Goal: Transaction & Acquisition: Purchase product/service

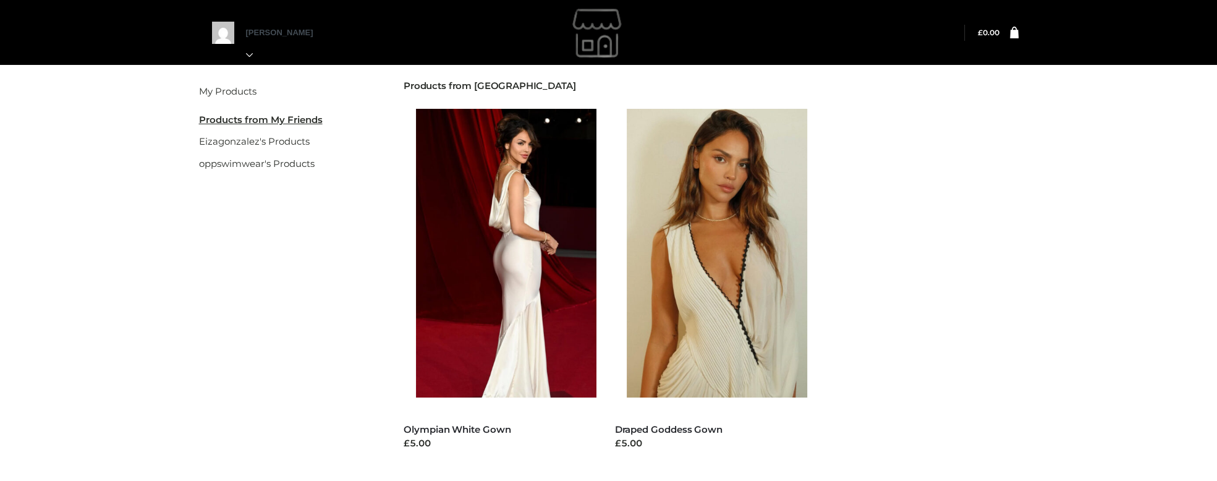
click at [1154, 194] on div "My Products My Friend's Products Eizagonzalez's Products oppswimwear's Products…" at bounding box center [608, 298] width 1217 height 472
click at [750, 239] on img at bounding box center [723, 253] width 193 height 289
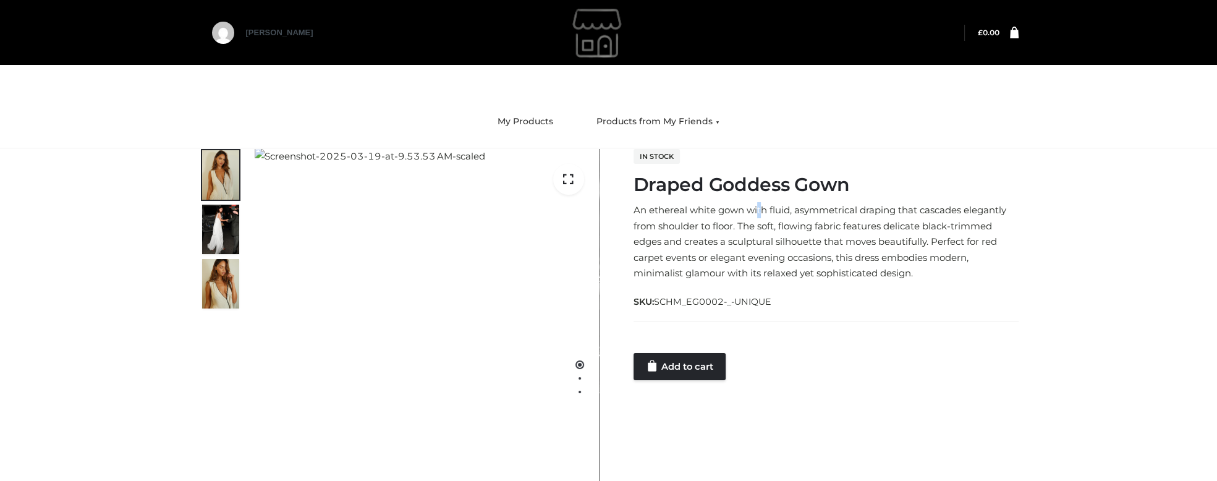
click at [762, 198] on div "In stock Draped Goddess Gown An ethereal white gown with fluid, asymmetrical dr…" at bounding box center [826, 264] width 385 height 232
drag, startPoint x: 546, startPoint y: 83, endPoint x: 577, endPoint y: 73, distance: 32.5
drag, startPoint x: 116, startPoint y: 191, endPoint x: 124, endPoint y: 174, distance: 18.5
click at [116, 191] on div "Draped Goddess Gown CLOTHING , DRESSES £ 1 / 3 In stock Draped Goddess Gown SKU…" at bounding box center [608, 393] width 1217 height 491
click at [122, 248] on div "Draped Goddess Gown CLOTHING , DRESSES £ 1 / 3 In stock Draped Goddess Gown SKU…" at bounding box center [608, 393] width 1217 height 491
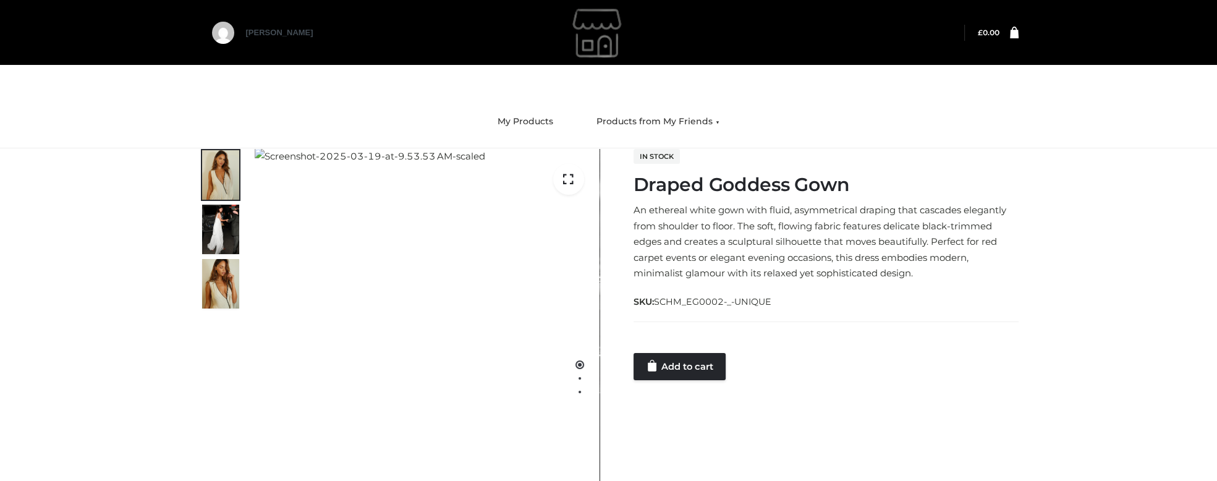
drag, startPoint x: 867, startPoint y: 327, endPoint x: 848, endPoint y: 334, distance: 20.3
click at [867, 327] on form "QTY: * Size: **** ****** UNIQUE Size UNIQUE Add to cart" at bounding box center [826, 351] width 385 height 59
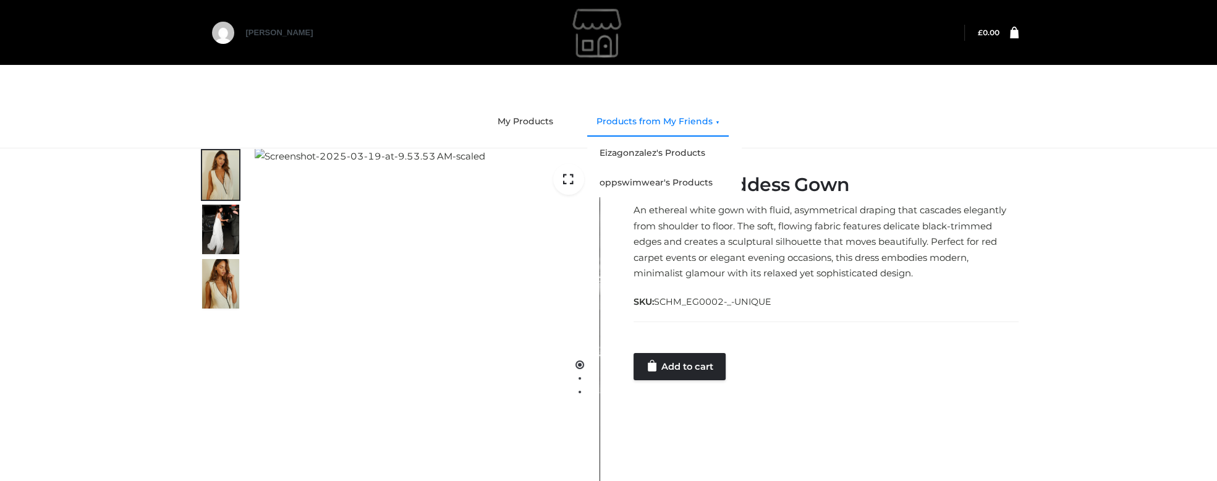
click at [665, 123] on link "Products from My Friends" at bounding box center [658, 121] width 142 height 27
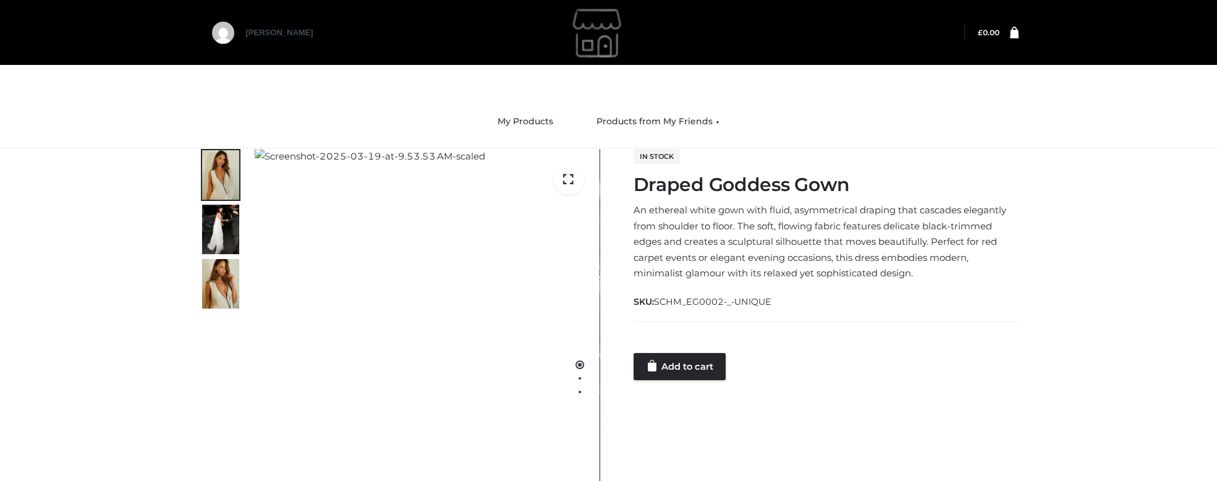
click at [1026, 133] on nav "My Products Products from My Friends Eizagonzalez's Products oppswimwear's Prod…" at bounding box center [608, 122] width 1217 height 53
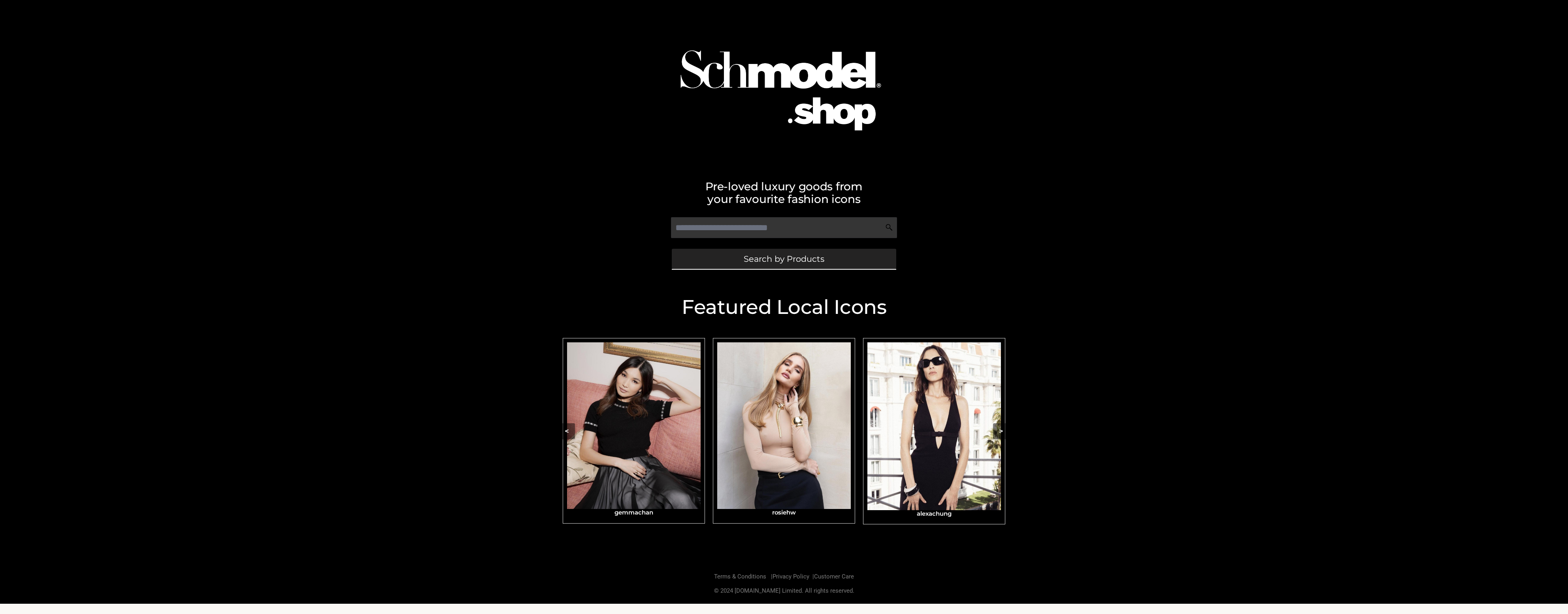
click at [802, 258] on span "Search by Products" at bounding box center [784, 259] width 81 height 8
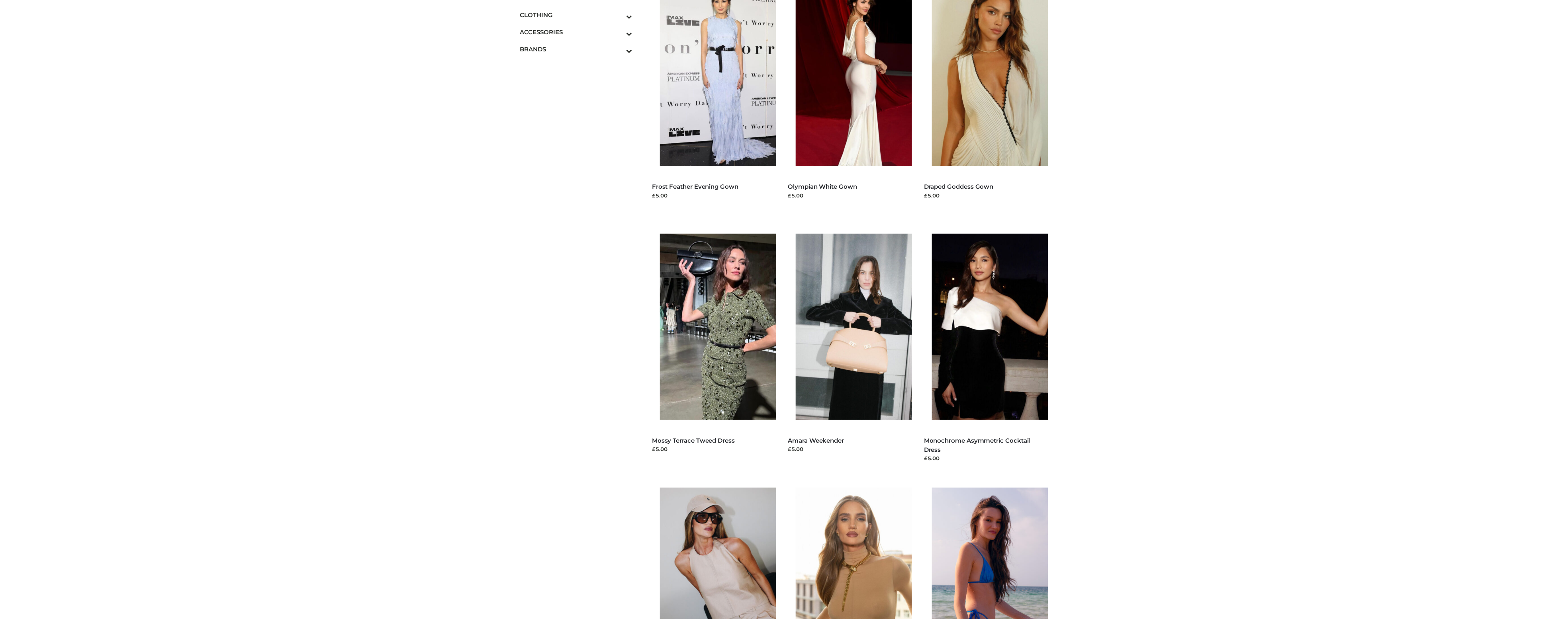
scroll to position [478, 0]
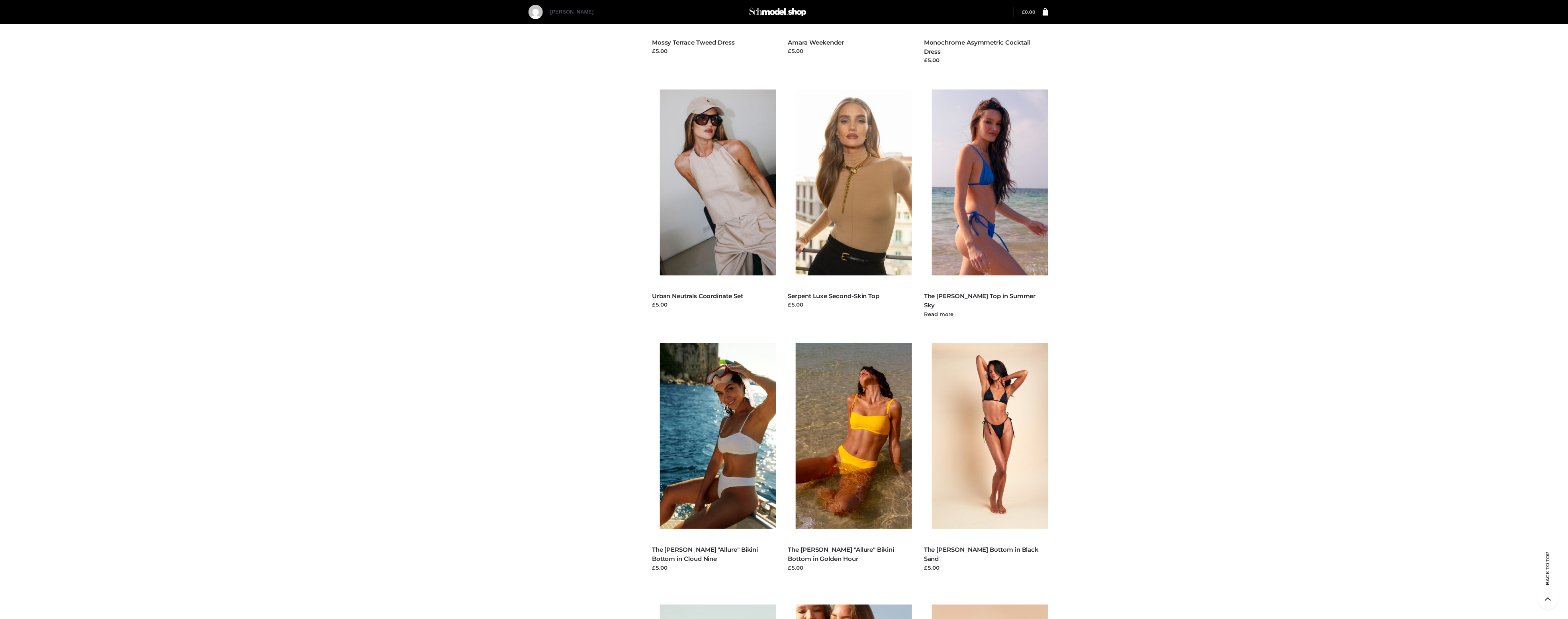
click at [1011, 289] on div "ALL SWIMWEAR , [PERSON_NAME] , CLOTHING , OPP [GEOGRAPHIC_DATA] , SUMMER SKY , …" at bounding box center [986, 301] width 124 height 36
click at [1011, 294] on link "The [PERSON_NAME] Top in Summer Sky" at bounding box center [980, 301] width 112 height 17
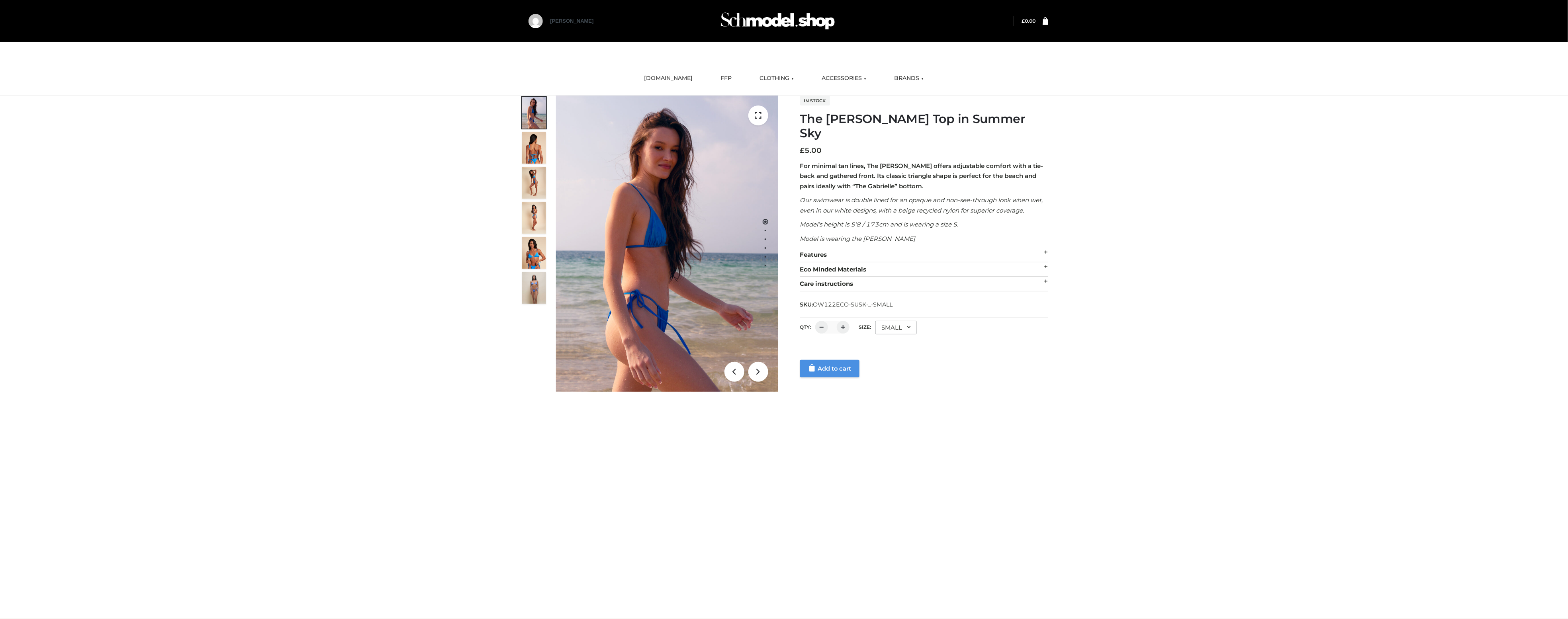
click at [838, 360] on link "Add to cart" at bounding box center [830, 368] width 59 height 17
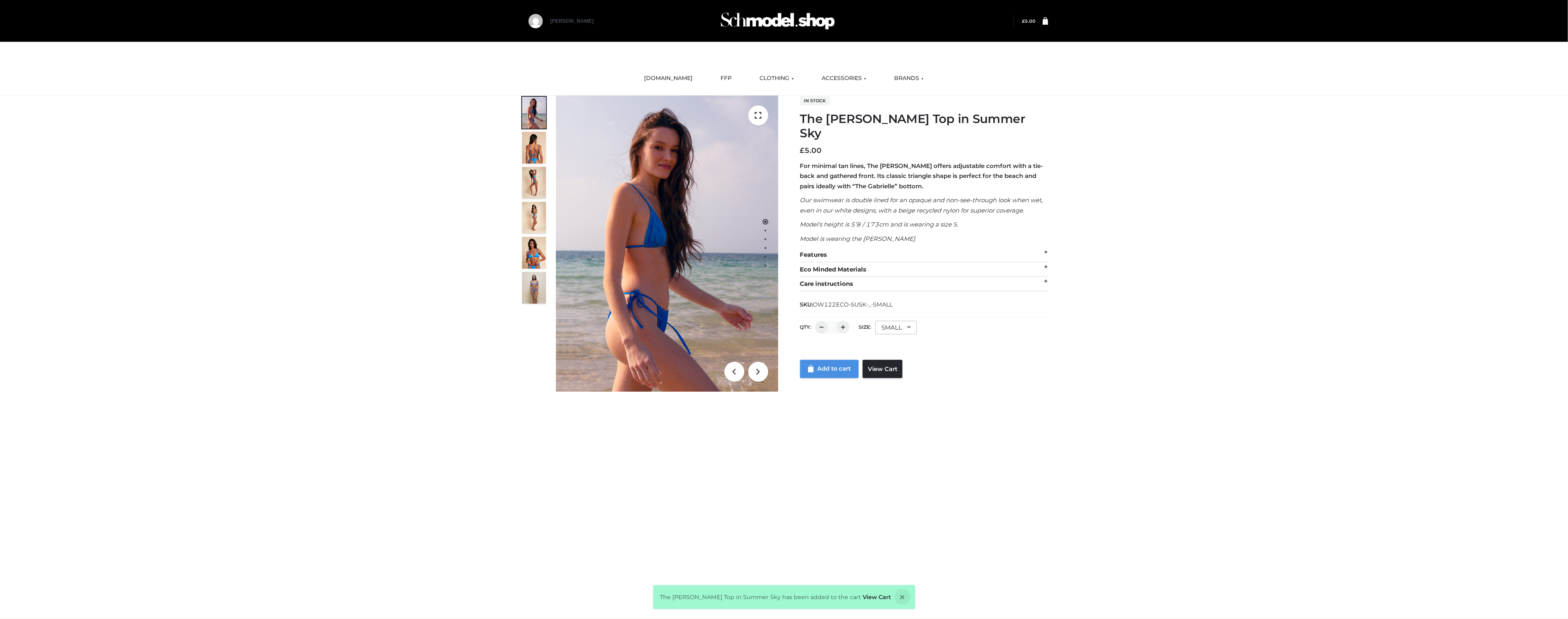
click at [837, 360] on link "Add to cart" at bounding box center [830, 369] width 59 height 18
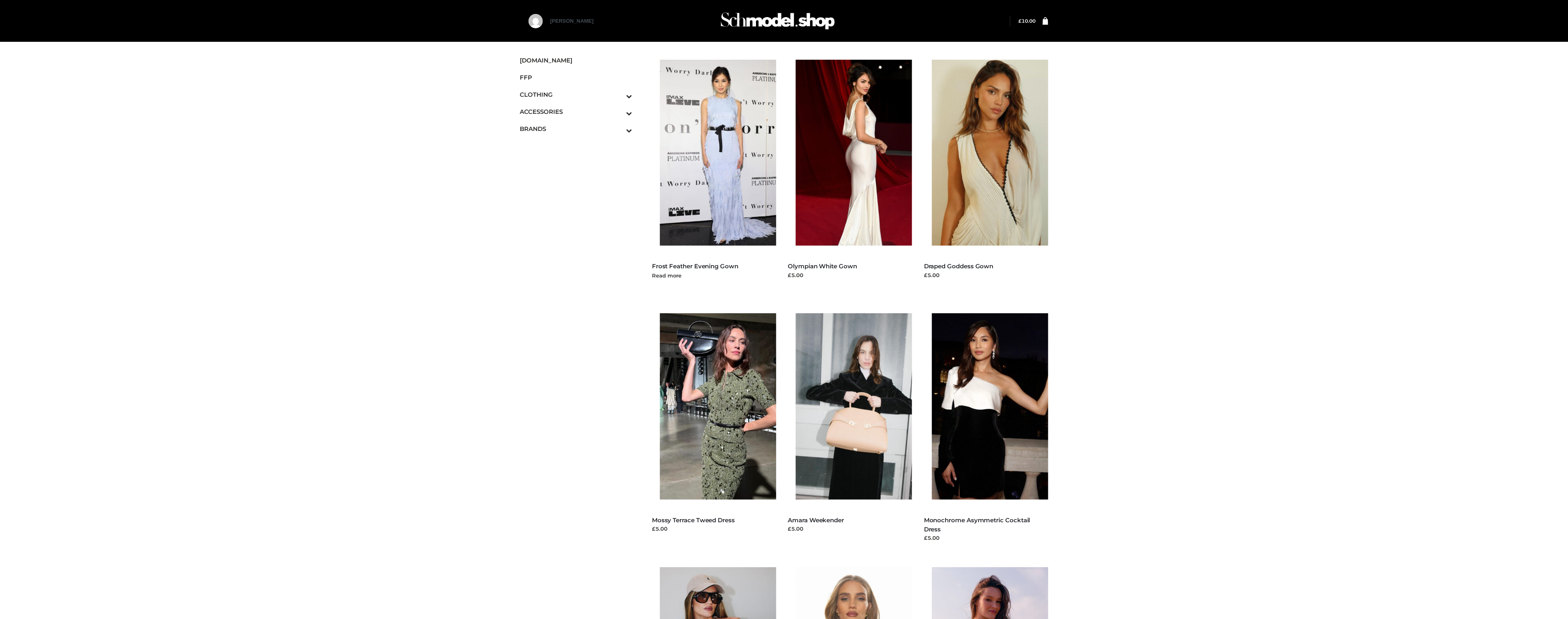
click at [674, 189] on img at bounding box center [722, 153] width 124 height 186
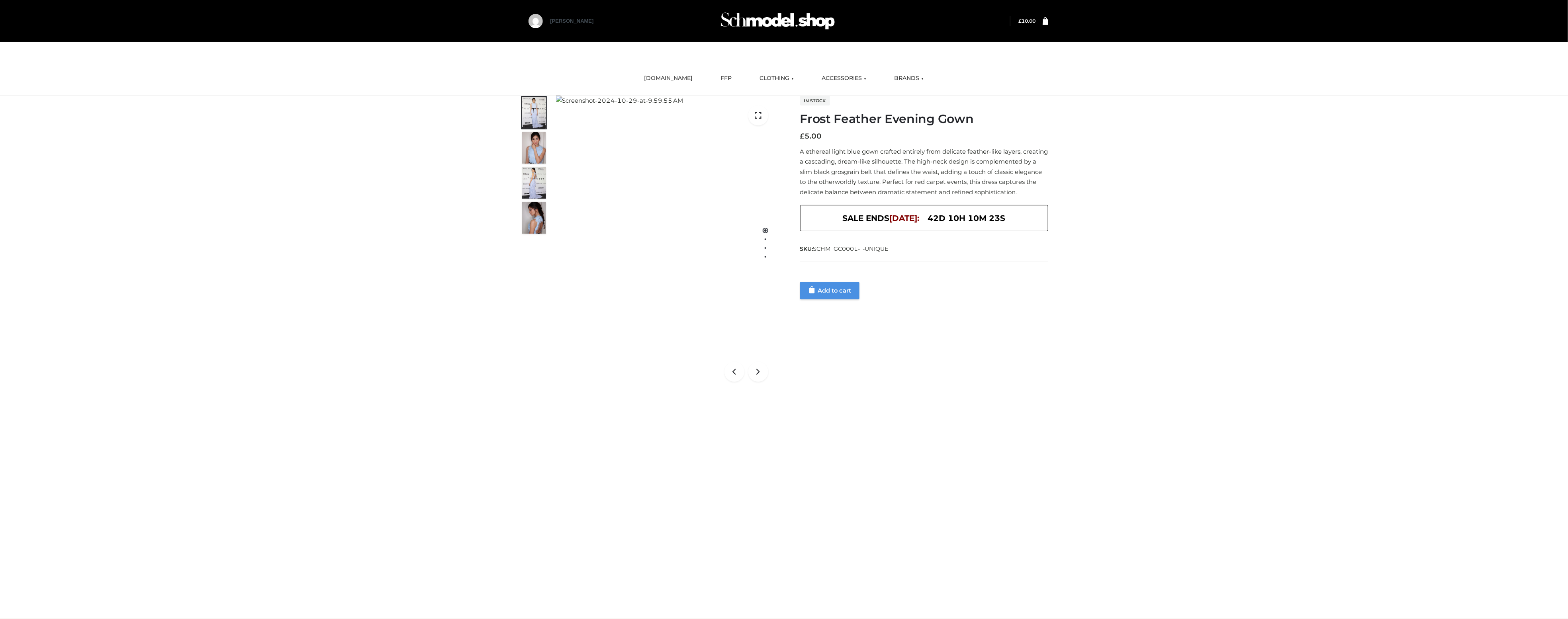
click at [818, 285] on link "Add to cart" at bounding box center [830, 290] width 59 height 17
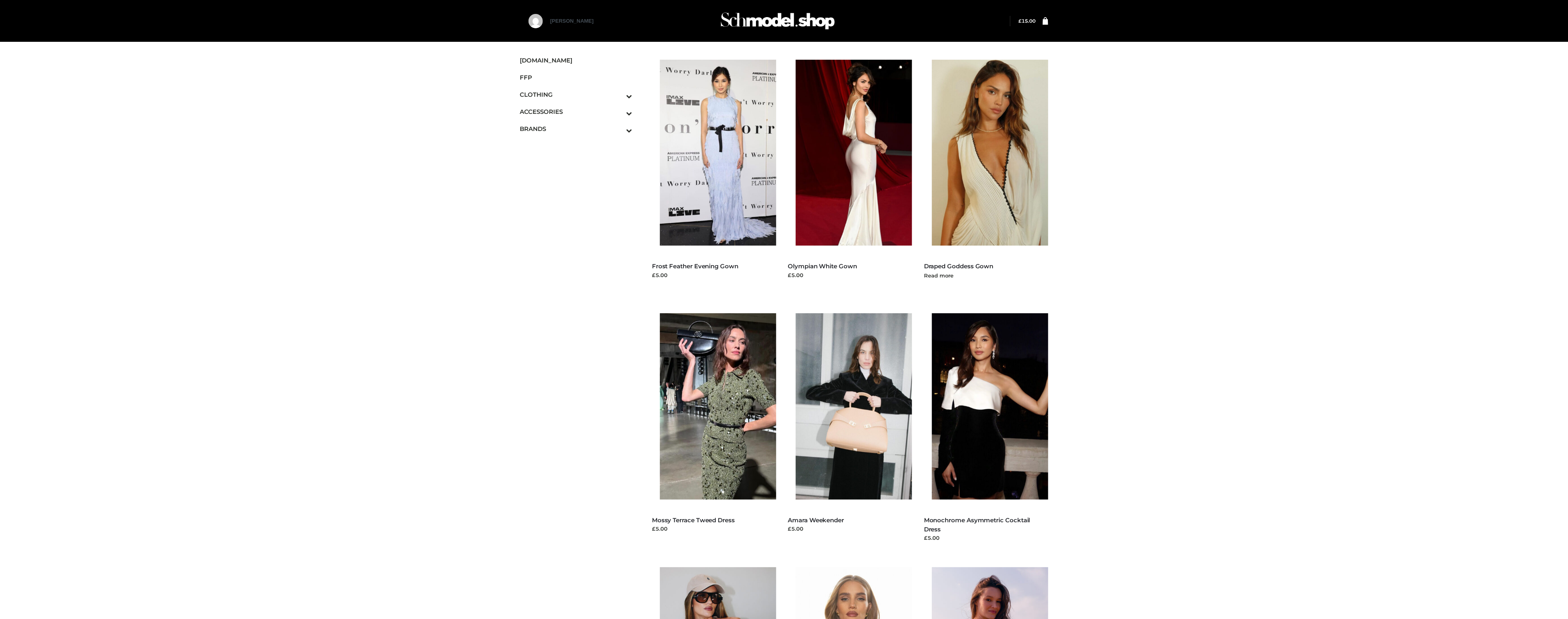
click at [997, 233] on img at bounding box center [994, 153] width 124 height 186
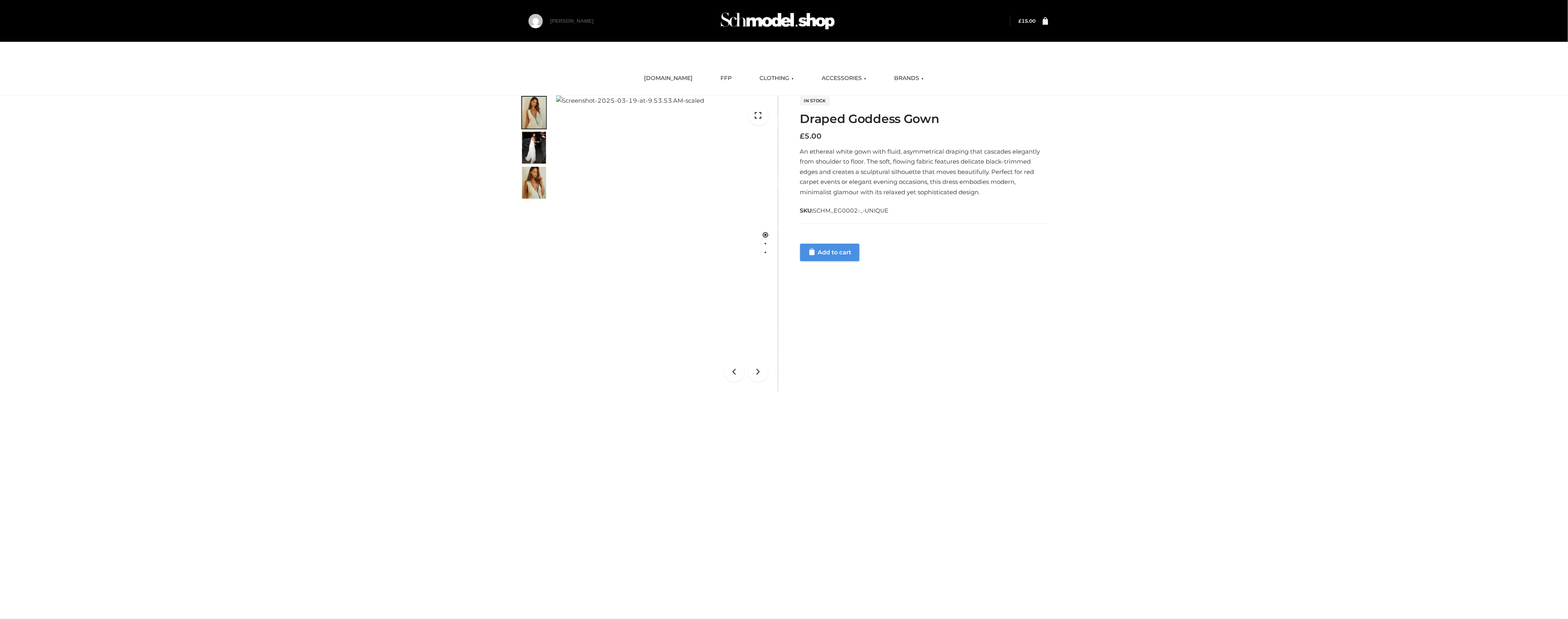
click at [832, 254] on link "Add to cart" at bounding box center [830, 252] width 59 height 17
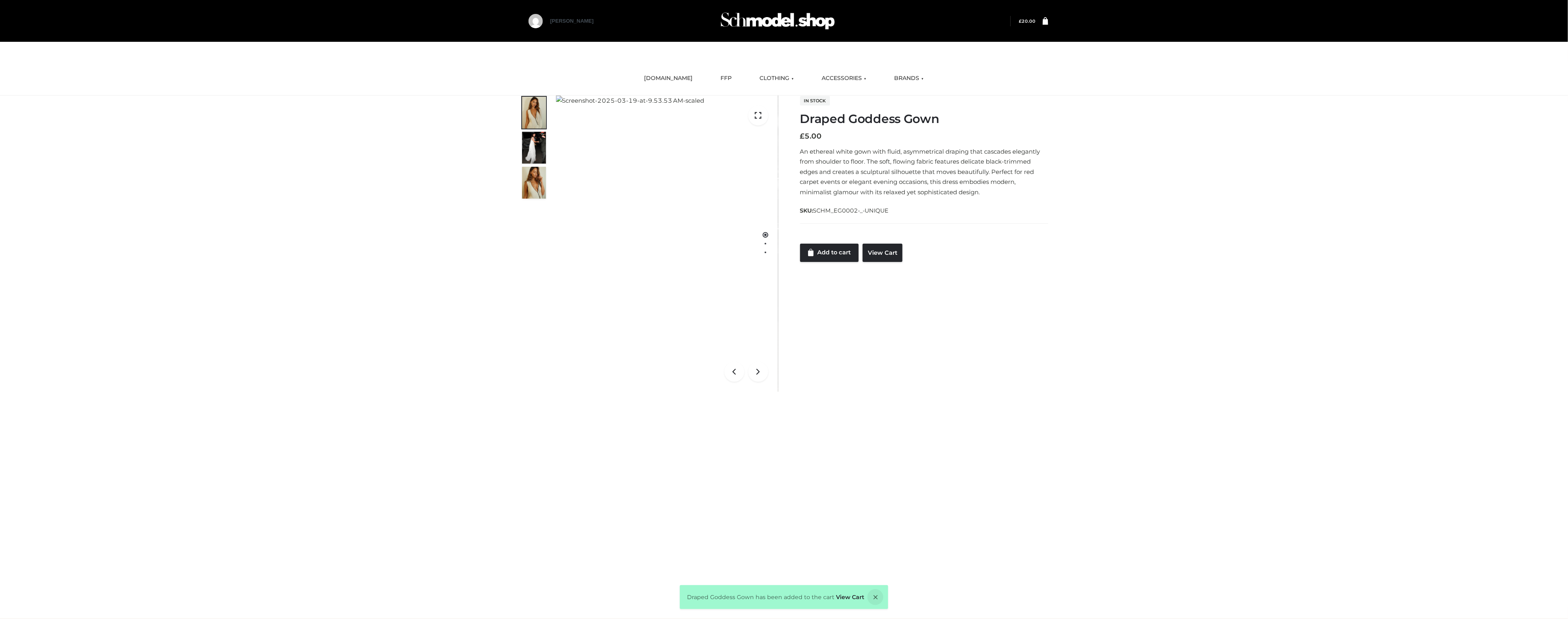
click at [1043, 21] on icon at bounding box center [1046, 21] width 6 height 8
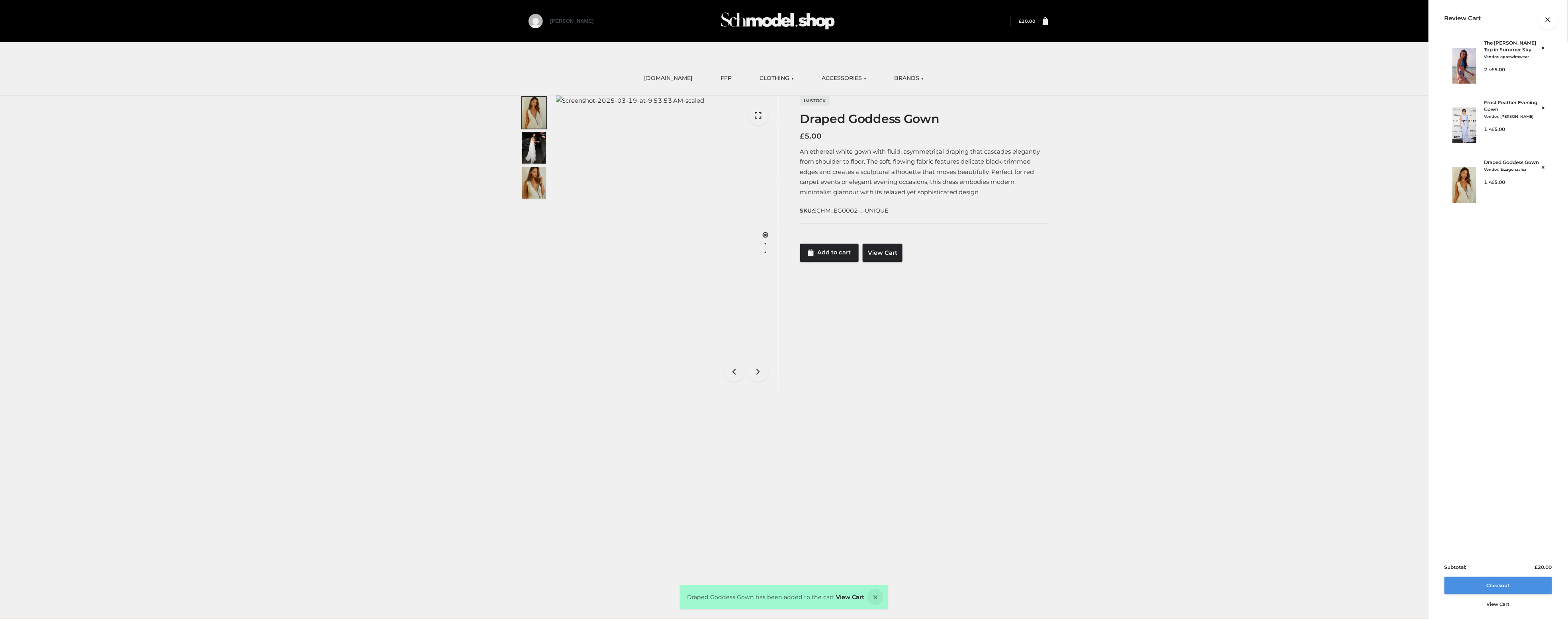
click at [1506, 586] on link "Checkout" at bounding box center [1498, 586] width 108 height 17
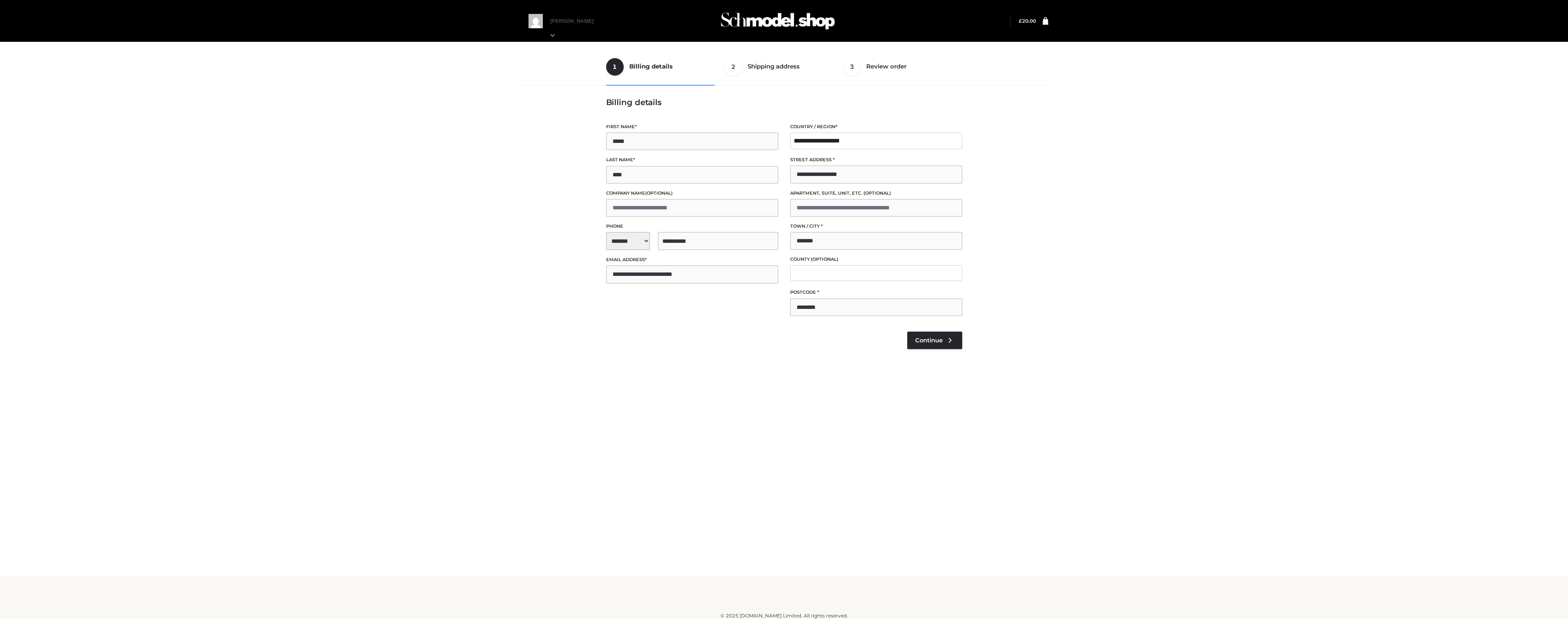
select select "**"
click at [1363, 397] on div "1 Billing details Billing 2 Shipping address Shipping 3 Review order Order Bill…" at bounding box center [784, 288] width 1568 height 576
click at [1431, 317] on div "1 Billing details Billing 2 Shipping address Shipping 3 Review order Order Bill…" at bounding box center [784, 288] width 1568 height 576
